Goal: Task Accomplishment & Management: Manage account settings

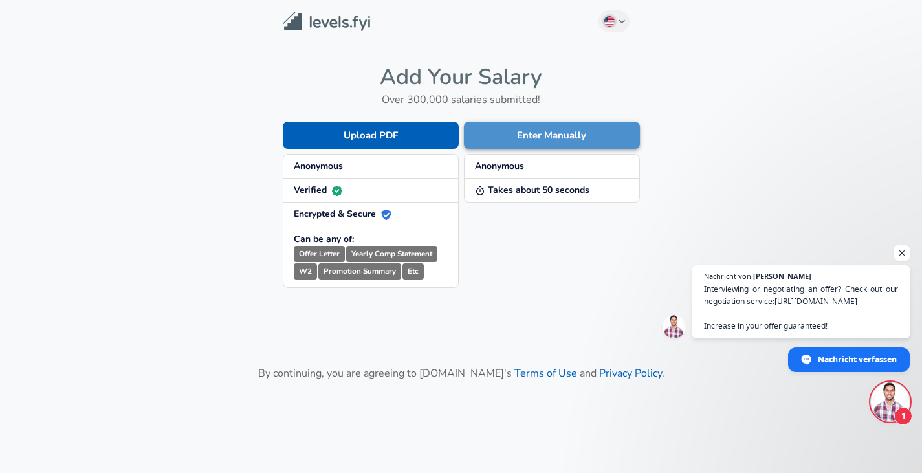
click at [505, 133] on button "Enter Manually" at bounding box center [552, 135] width 176 height 27
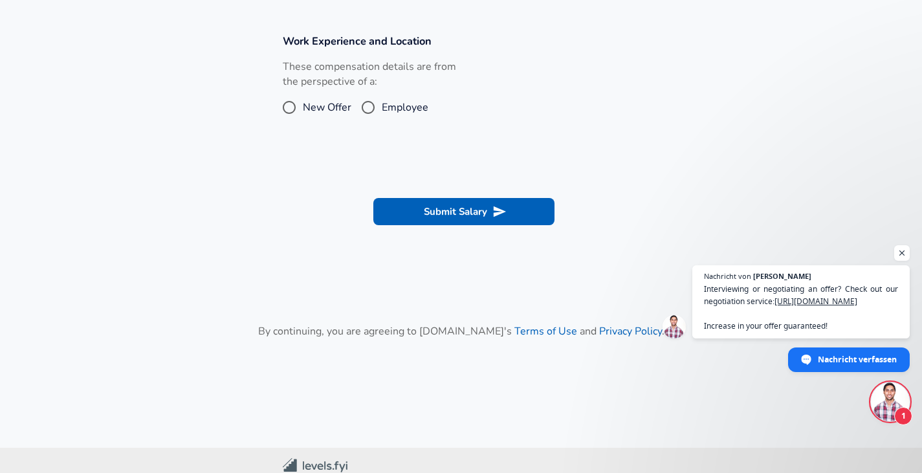
scroll to position [514, 0]
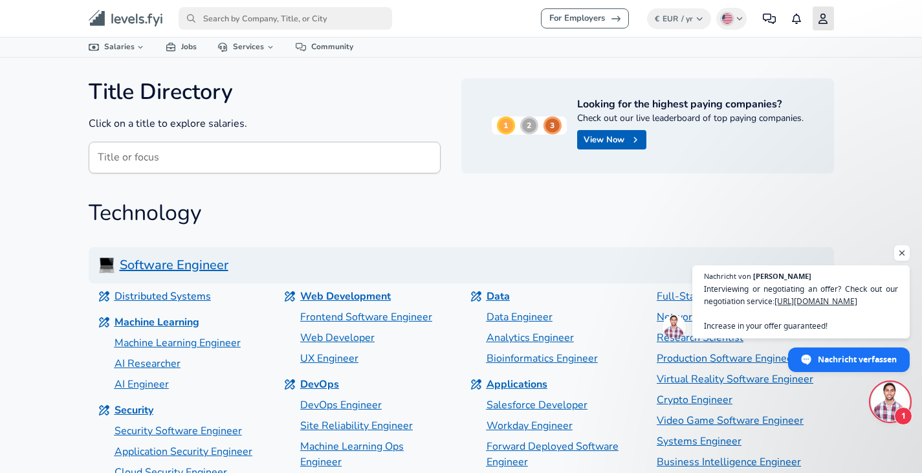
click at [823, 6] on link "Profile" at bounding box center [823, 18] width 21 height 24
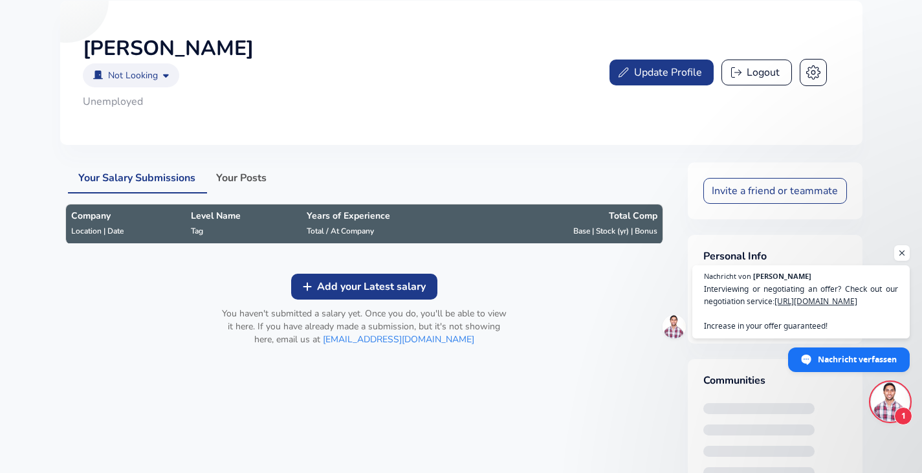
scroll to position [88, 0]
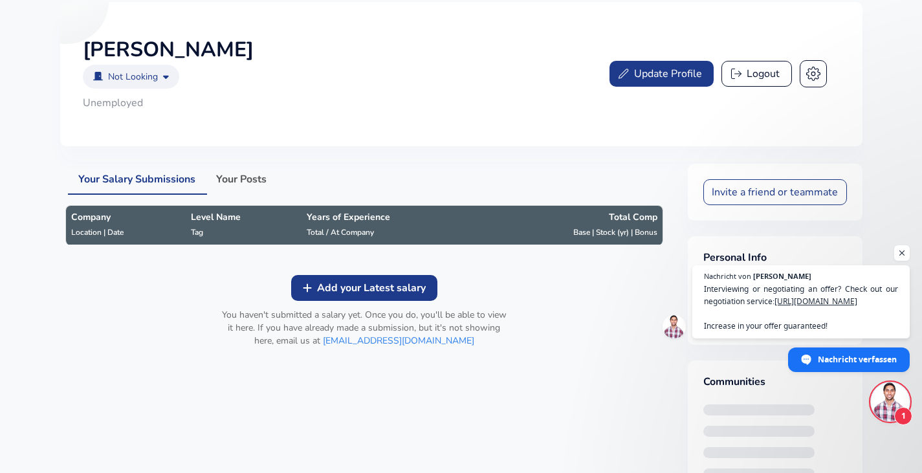
click at [751, 77] on button "Logout" at bounding box center [757, 74] width 71 height 26
